Goal: Task Accomplishment & Management: Manage account settings

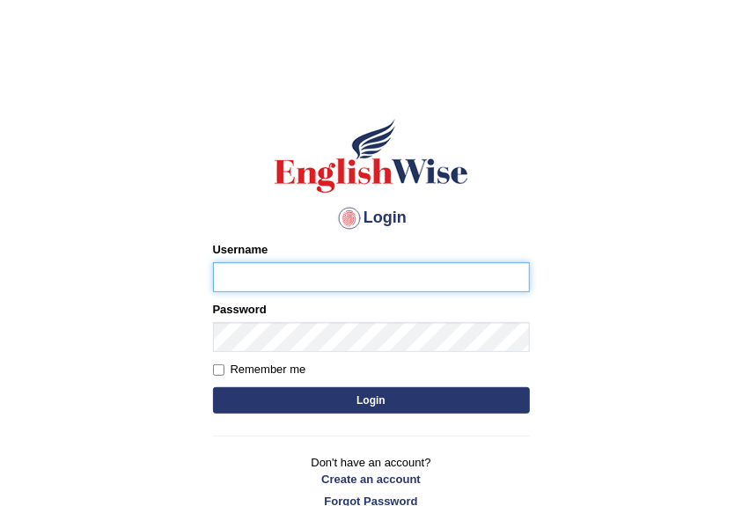
click at [267, 280] on input "Username" at bounding box center [371, 277] width 317 height 30
type input "Sabinag"
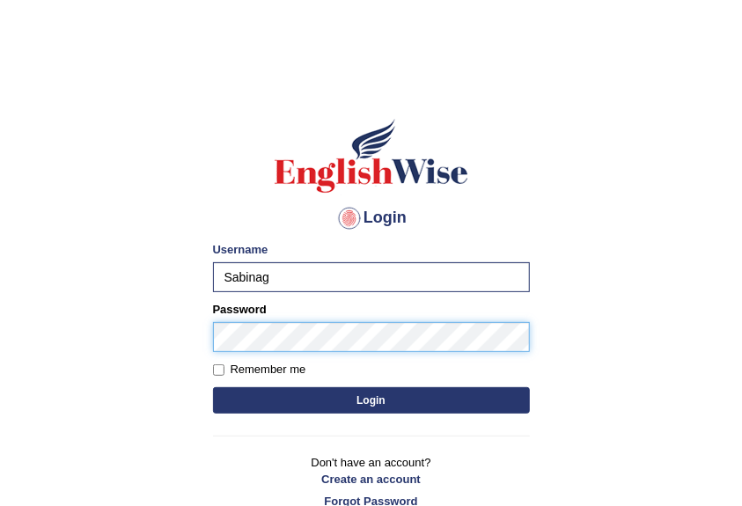
click at [213, 387] on button "Login" at bounding box center [371, 400] width 317 height 26
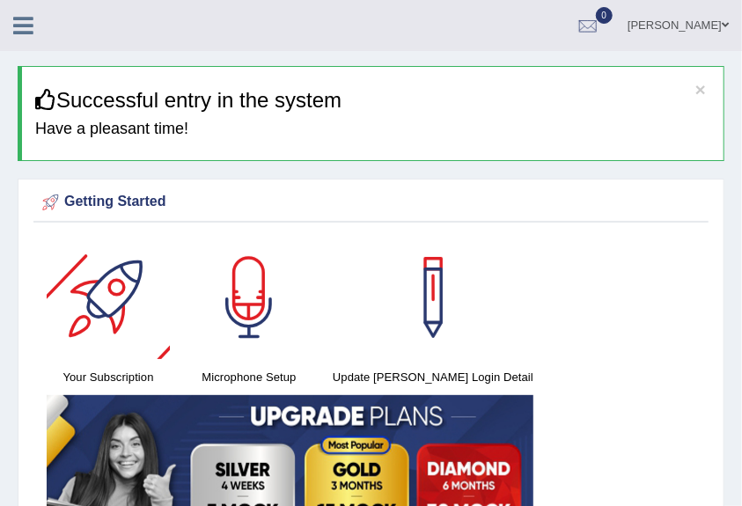
click at [140, 206] on div "Getting Started" at bounding box center [371, 202] width 666 height 26
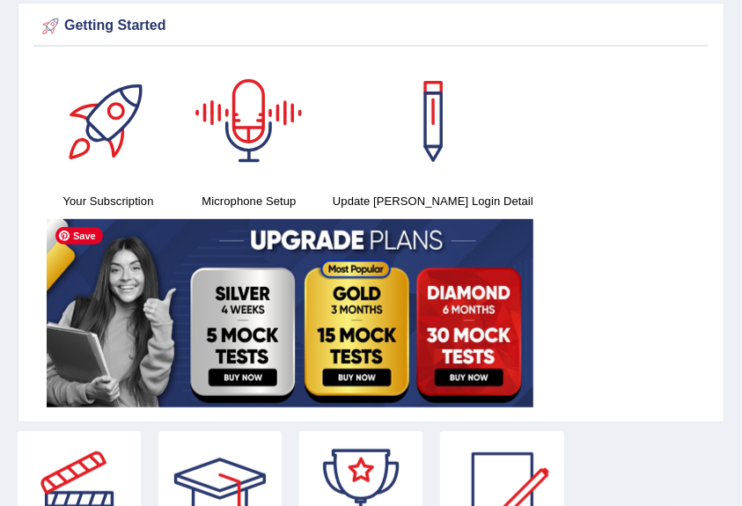
scroll to position [234, 0]
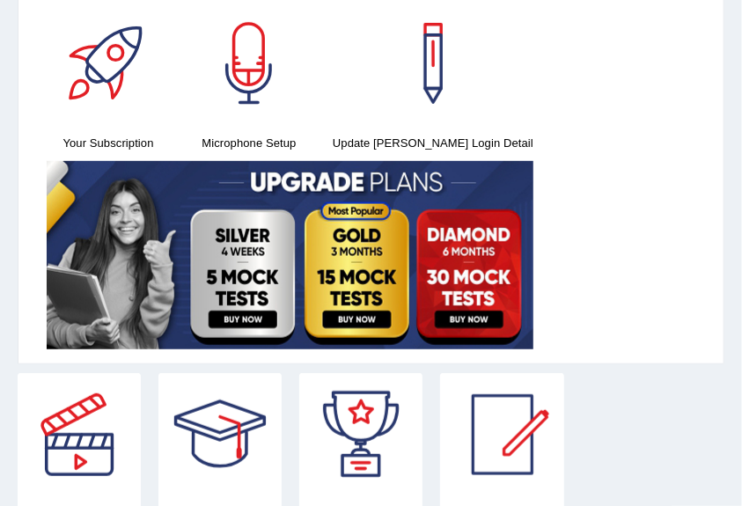
click at [422, 137] on h4 "Update Pearson Login Detail" at bounding box center [432, 143] width 209 height 18
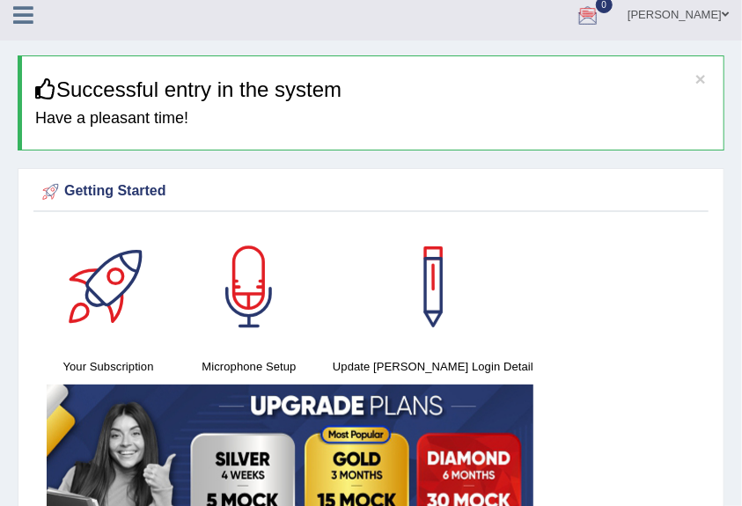
scroll to position [0, 0]
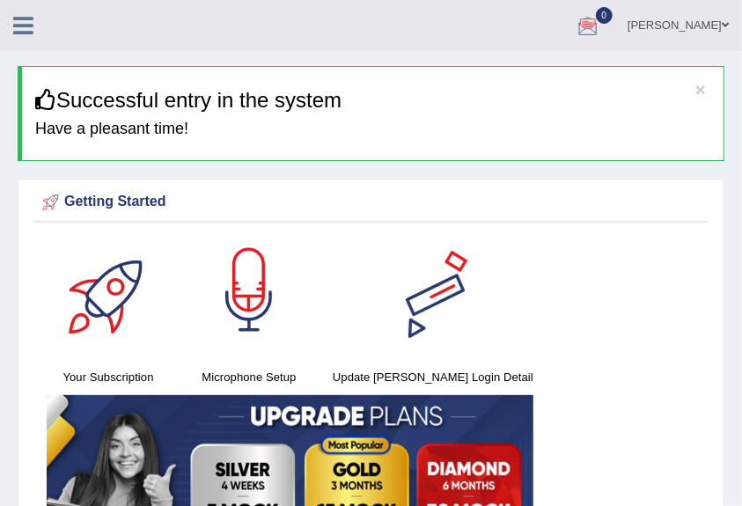
click at [465, 272] on div at bounding box center [432, 297] width 123 height 123
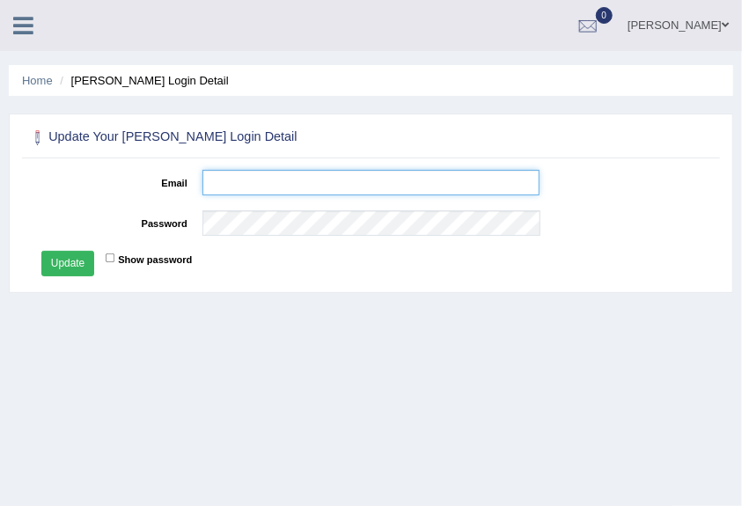
drag, startPoint x: 0, startPoint y: 0, endPoint x: 254, endPoint y: 177, distance: 309.7
click at [254, 177] on input "Email" at bounding box center [370, 183] width 337 height 26
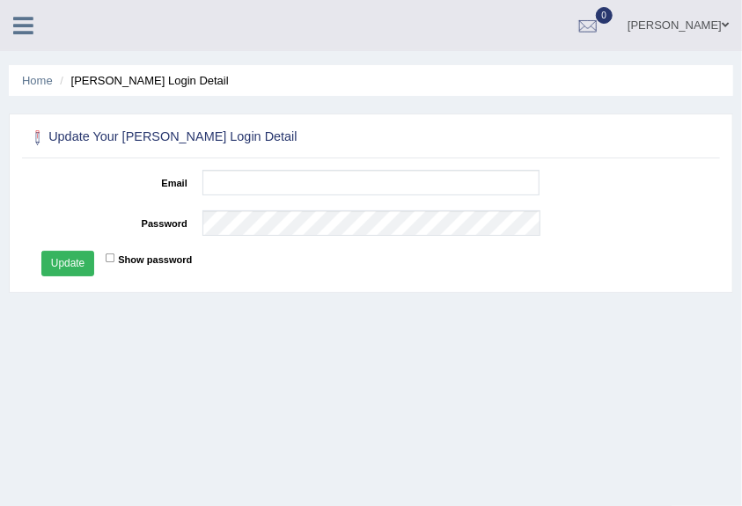
drag, startPoint x: 385, startPoint y: 4, endPoint x: 450, endPoint y: 317, distance: 318.9
click at [450, 317] on div "Home Pearson Login Detail Update Your Pearson Login Detail Email Password Show …" at bounding box center [371, 440] width 742 height 880
